Goal: Task Accomplishment & Management: Use online tool/utility

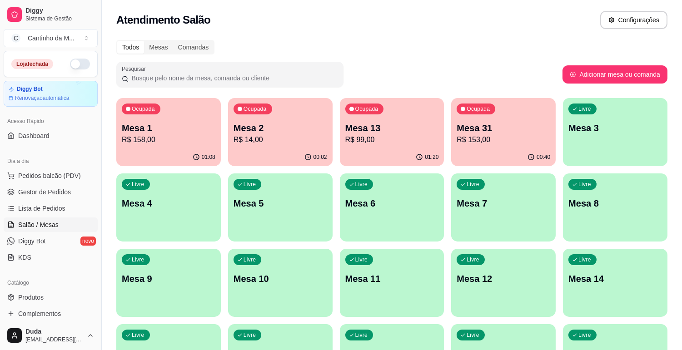
click at [139, 127] on p "Mesa 1" at bounding box center [168, 128] width 91 height 12
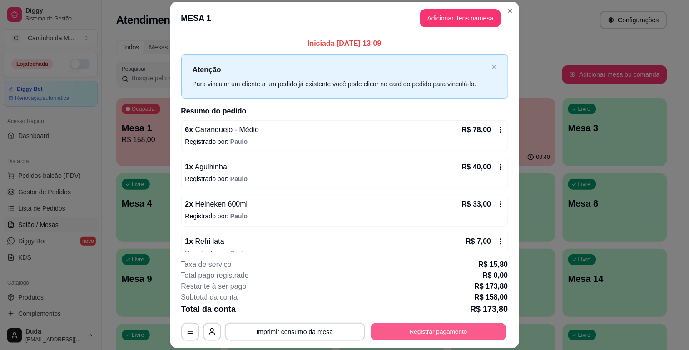
click at [393, 326] on button "Registrar pagamento" at bounding box center [438, 332] width 135 height 18
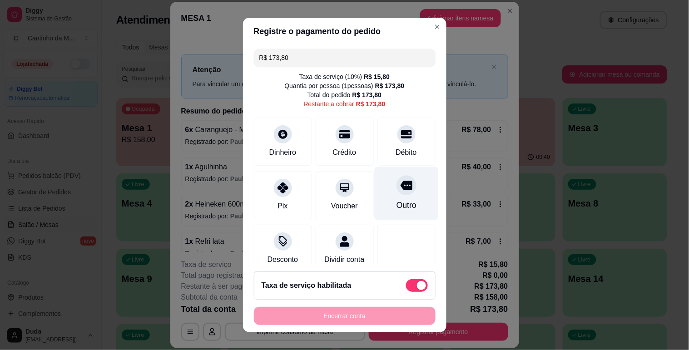
click at [396, 210] on div "Outro" at bounding box center [406, 205] width 20 height 12
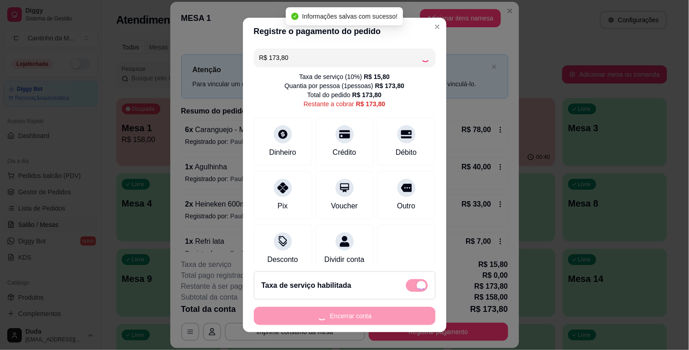
type input "R$ 0,00"
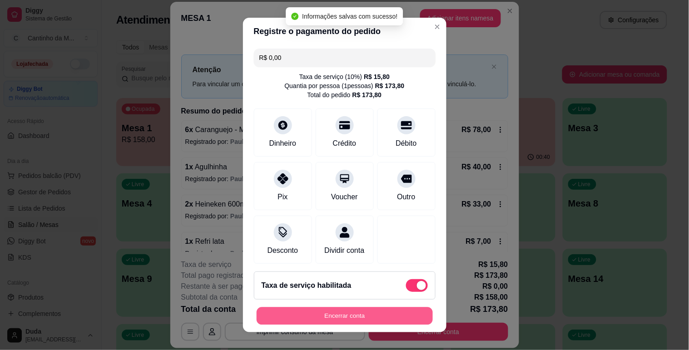
click at [384, 314] on button "Encerrar conta" at bounding box center [345, 317] width 176 height 18
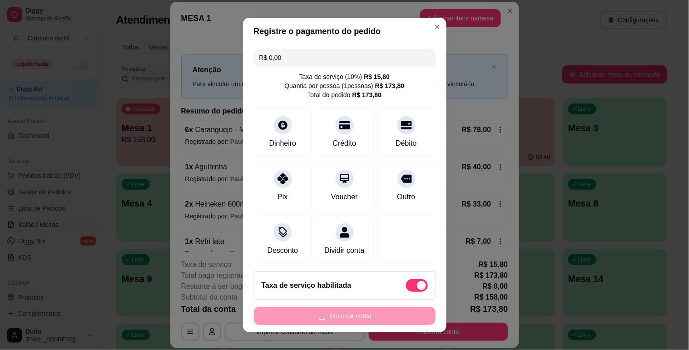
click at [384, 314] on div "Encerrar conta" at bounding box center [345, 316] width 182 height 18
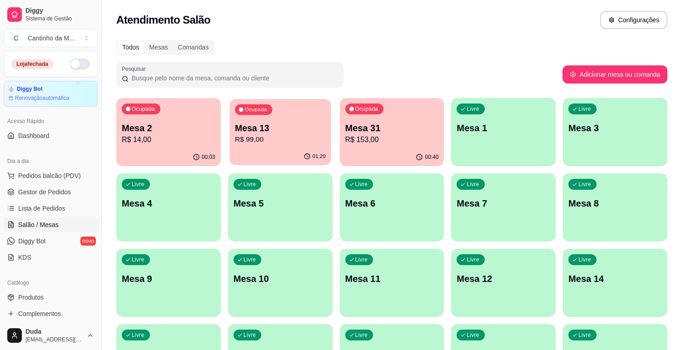
click at [275, 136] on p "R$ 99,00" at bounding box center [280, 139] width 91 height 10
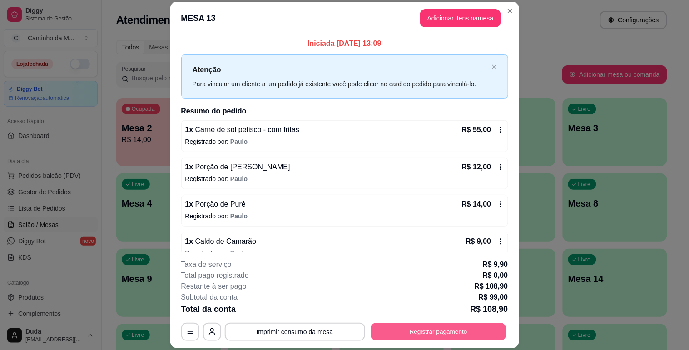
click at [395, 335] on button "Registrar pagamento" at bounding box center [438, 332] width 135 height 18
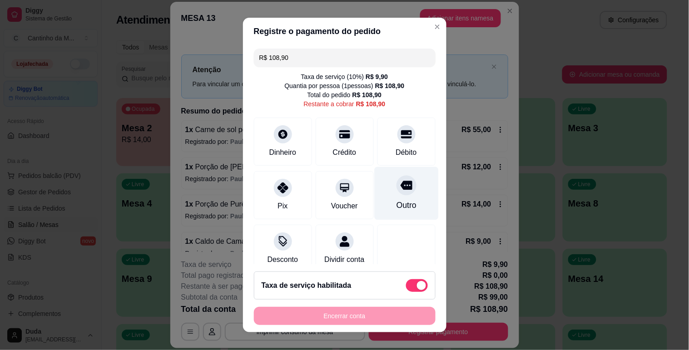
click at [378, 207] on div "Outro" at bounding box center [406, 193] width 64 height 53
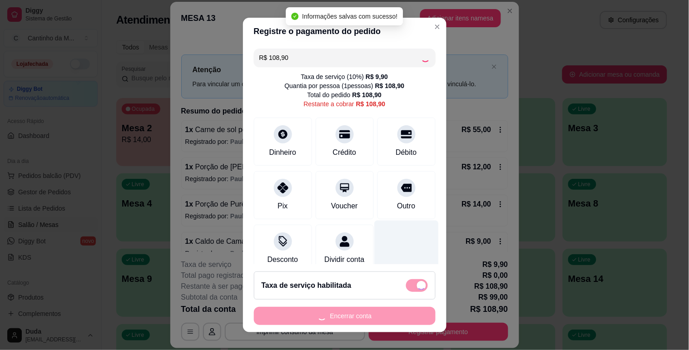
type input "R$ 0,00"
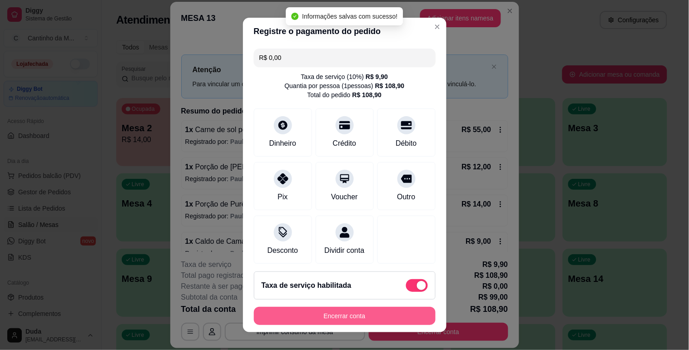
click at [361, 318] on button "Encerrar conta" at bounding box center [345, 316] width 182 height 18
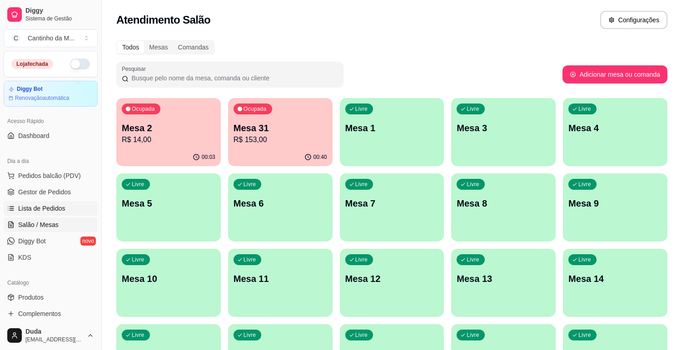
click at [53, 209] on span "Lista de Pedidos" at bounding box center [41, 208] width 47 height 9
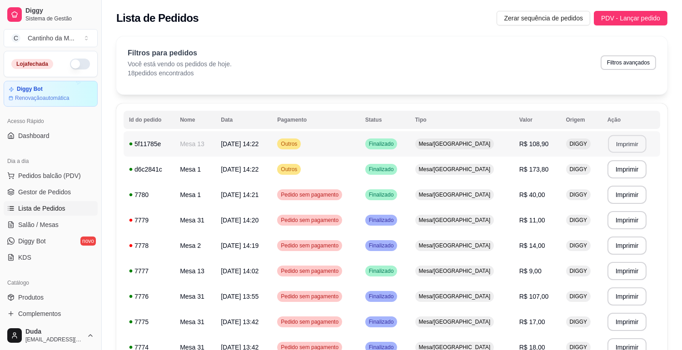
click at [614, 147] on button "Imprimir" at bounding box center [627, 144] width 38 height 18
click at [634, 169] on button "Imprimir" at bounding box center [627, 170] width 38 height 18
click at [56, 193] on span "Gestor de Pedidos" at bounding box center [44, 192] width 53 height 9
